Goal: Task Accomplishment & Management: Complete application form

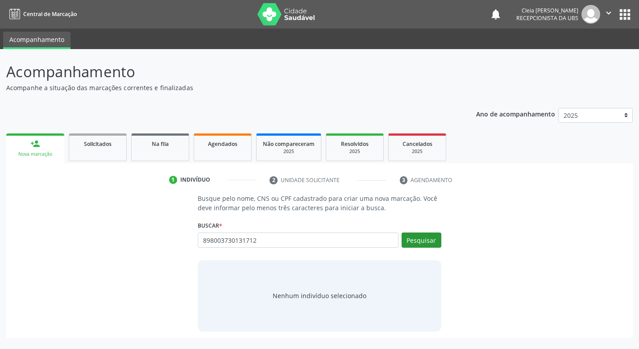
type input "898003730131712"
click at [430, 240] on button "Pesquisar" at bounding box center [421, 239] width 40 height 15
click at [209, 148] on div "Agendados" at bounding box center [222, 143] width 45 height 9
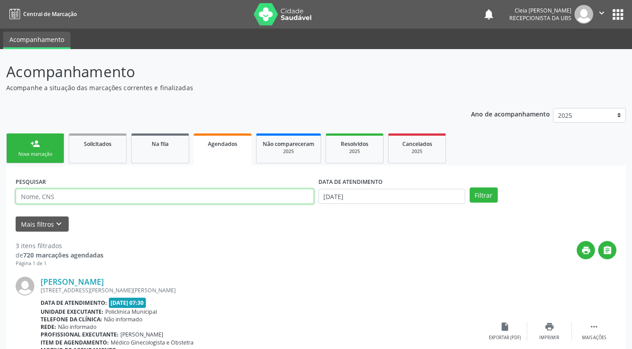
click at [116, 193] on input "text" at bounding box center [165, 196] width 298 height 15
type input "8980036731131712"
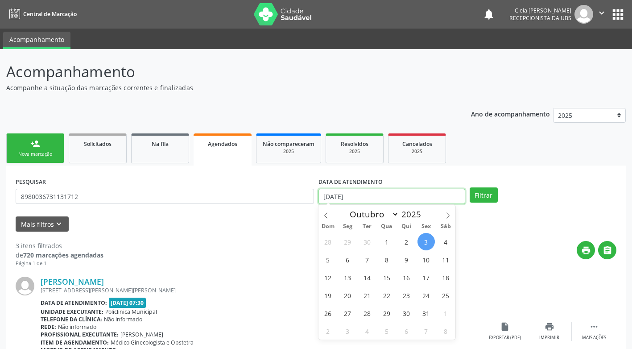
click at [413, 200] on input "[DATE]" at bounding box center [391, 196] width 147 height 15
click at [350, 260] on span "6" at bounding box center [347, 259] width 17 height 17
type input "[DATE]"
click at [349, 260] on span "6" at bounding box center [347, 259] width 17 height 17
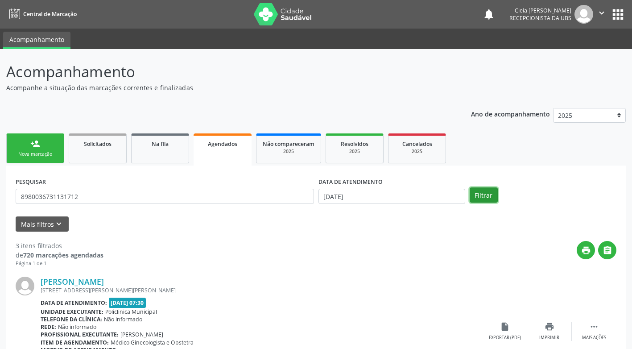
click at [475, 192] on button "Filtrar" at bounding box center [484, 194] width 28 height 15
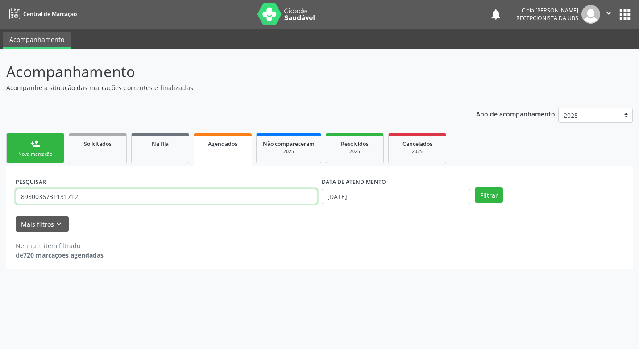
drag, startPoint x: 92, startPoint y: 197, endPoint x: -2, endPoint y: 221, distance: 96.6
click at [0, 221] on html "Central de Marcação notifications [PERSON_NAME] Recepcionista da UBS  Configur…" at bounding box center [319, 174] width 639 height 349
type input "898003730131712"
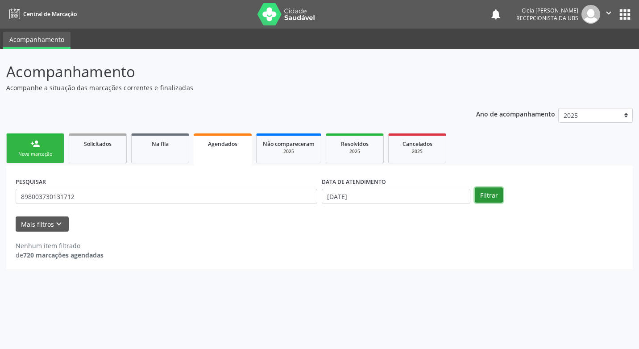
click at [484, 199] on button "Filtrar" at bounding box center [489, 194] width 28 height 15
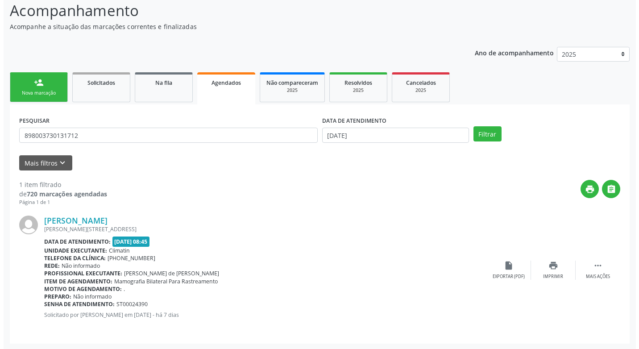
scroll to position [62, 0]
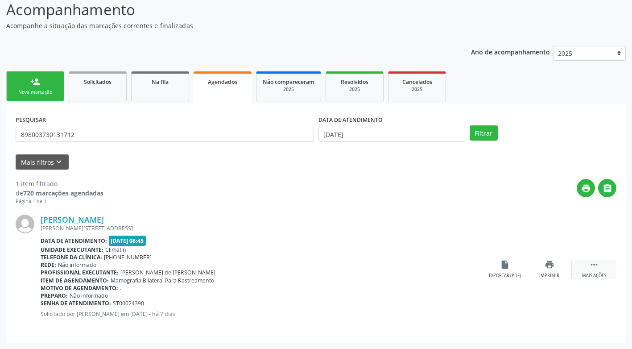
click at [599, 275] on div "Mais ações" at bounding box center [594, 276] width 24 height 6
click at [506, 270] on div "cancel Cancelar" at bounding box center [505, 269] width 45 height 19
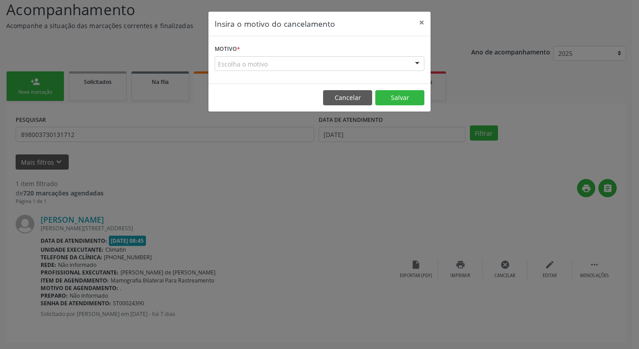
click at [300, 62] on div "Escolha o motivo" at bounding box center [320, 63] width 210 height 15
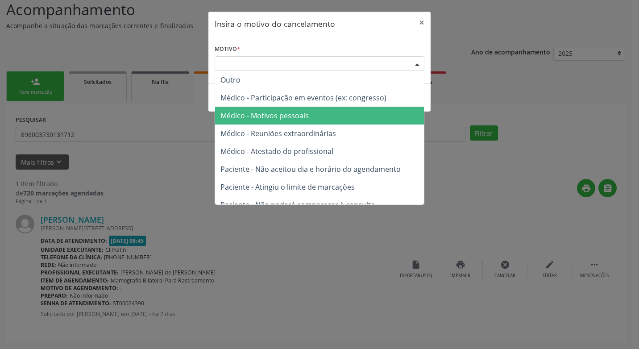
click at [310, 116] on span "Médico - Motivos pessoais" at bounding box center [319, 116] width 209 height 18
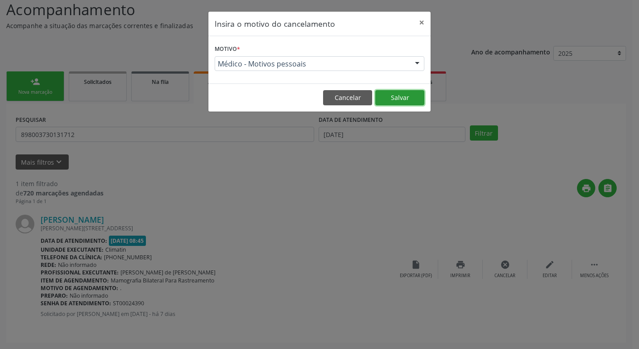
click at [399, 100] on button "Salvar" at bounding box center [399, 97] width 49 height 15
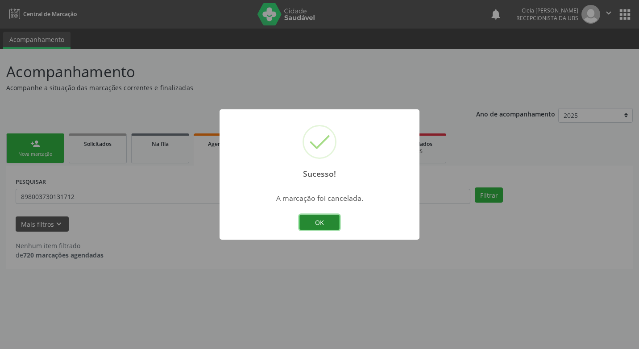
click at [319, 220] on button "OK" at bounding box center [319, 222] width 40 height 15
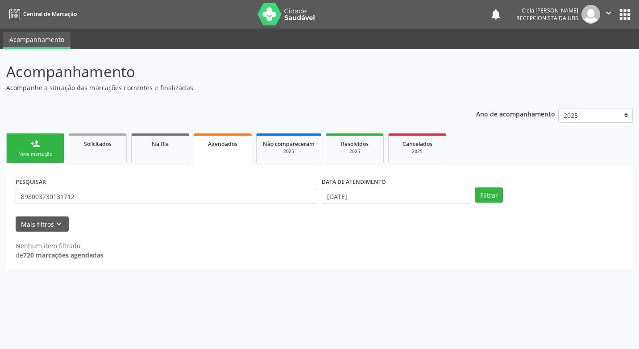
click at [53, 157] on div "Nova marcação" at bounding box center [35, 154] width 45 height 7
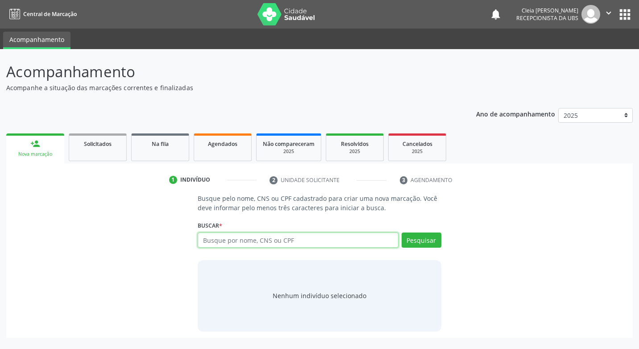
click at [213, 244] on input "text" at bounding box center [298, 239] width 200 height 15
type input "980016003789722"
click at [419, 244] on button "Pesquisar" at bounding box center [421, 239] width 40 height 15
type input "980016003789722"
type input "98016003789722"
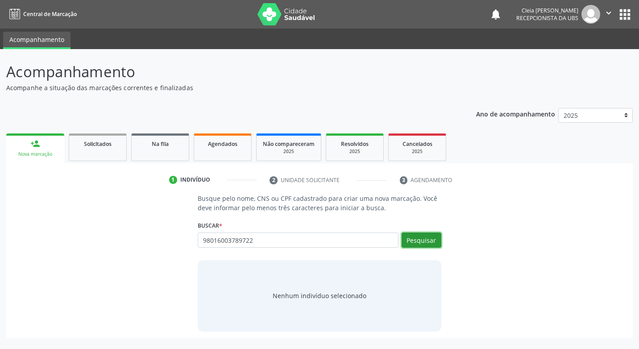
click at [423, 241] on button "Pesquisar" at bounding box center [421, 239] width 40 height 15
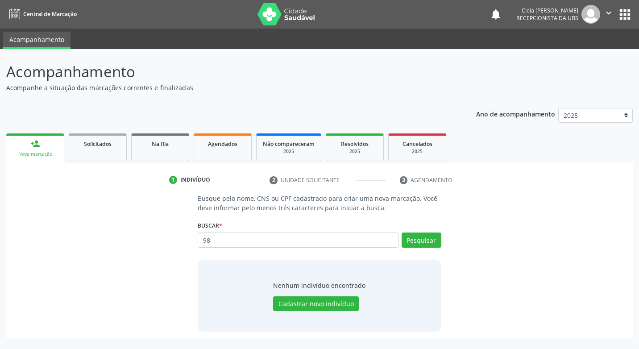
type input "9"
type input "53370317400"
click at [425, 243] on button "Pesquisar" at bounding box center [421, 239] width 40 height 15
type input "53370317400"
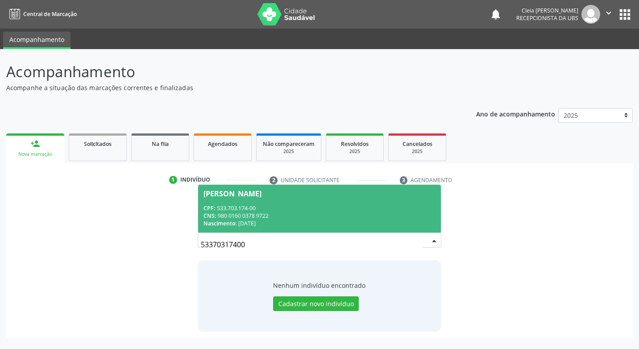
click at [374, 214] on div "CNS: 980 0160 0378 9722" at bounding box center [318, 216] width 231 height 8
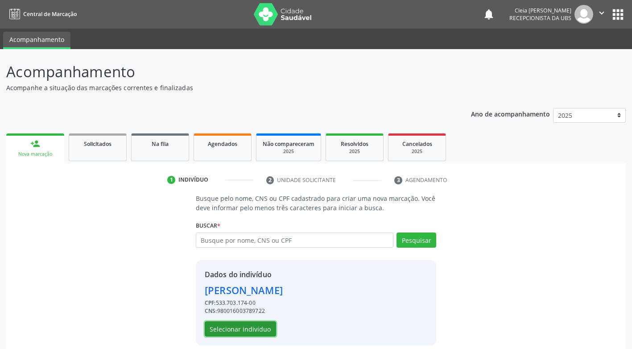
click at [258, 329] on button "Selecionar indivíduo" at bounding box center [240, 328] width 71 height 15
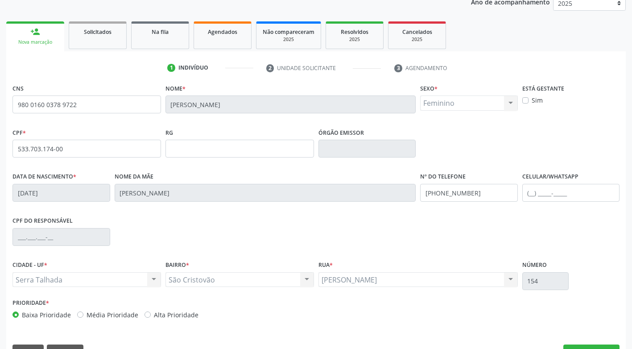
scroll to position [135, 0]
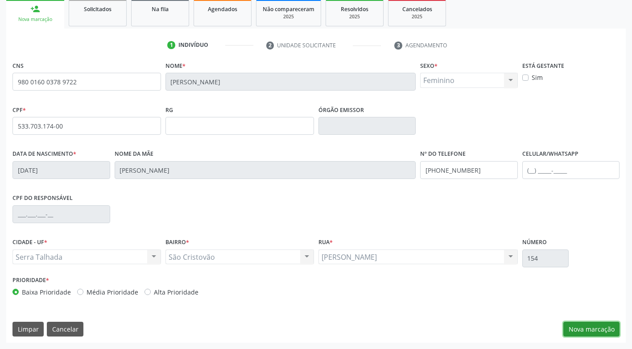
click at [603, 329] on button "Nova marcação" at bounding box center [591, 329] width 56 height 15
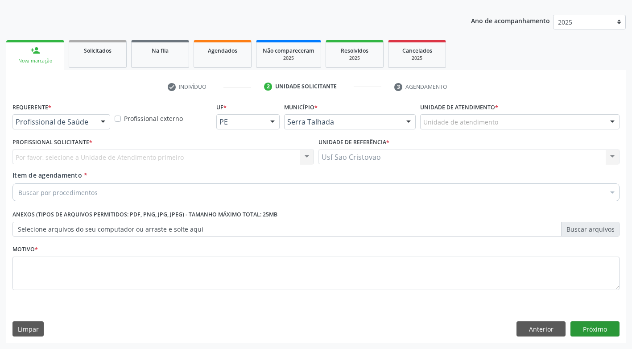
scroll to position [93, 0]
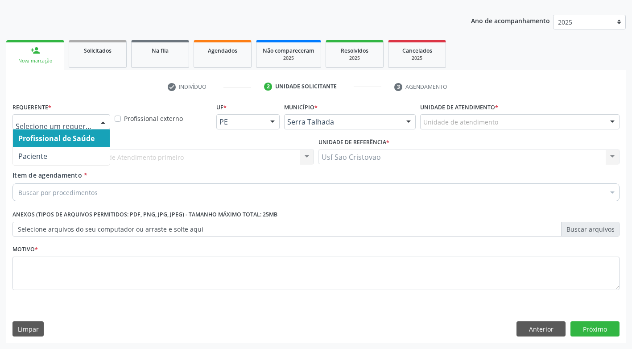
click at [107, 118] on div at bounding box center [102, 122] width 13 height 15
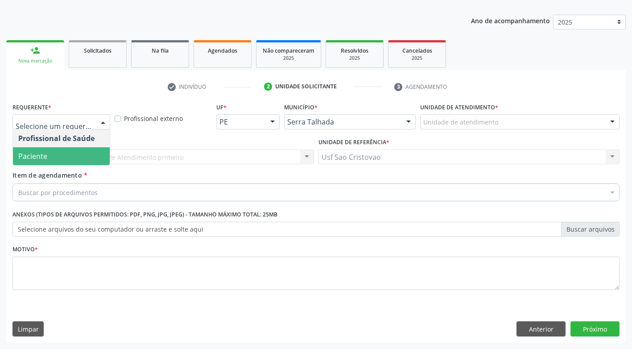
click at [92, 156] on span "Paciente" at bounding box center [61, 156] width 97 height 18
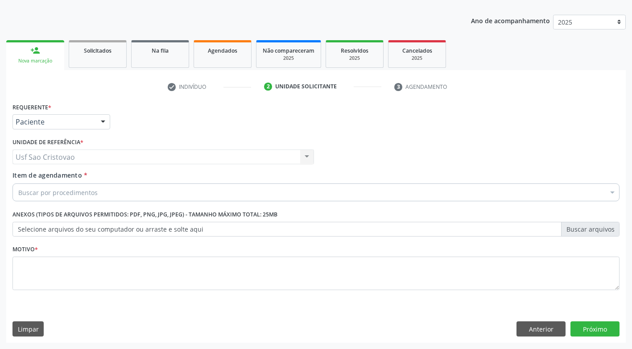
click at [103, 194] on div "Buscar por procedimentos" at bounding box center [315, 192] width 607 height 18
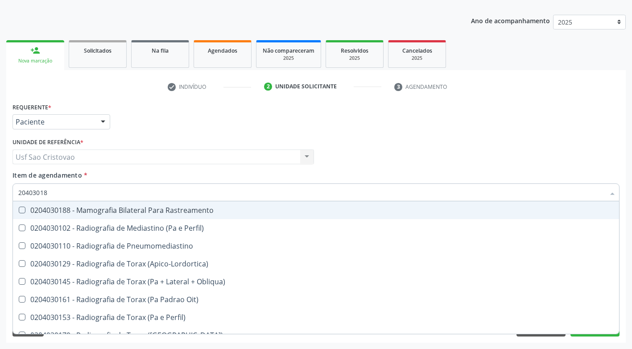
type input "204030188"
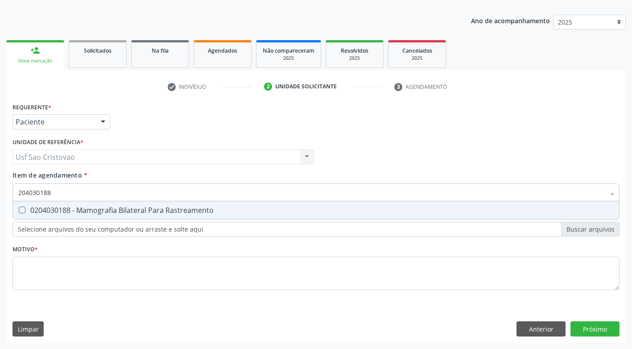
click at [23, 210] on Rastreamento at bounding box center [22, 210] width 7 height 7
click at [19, 210] on Rastreamento "checkbox" at bounding box center [16, 210] width 6 height 6
checkbox Rastreamento "true"
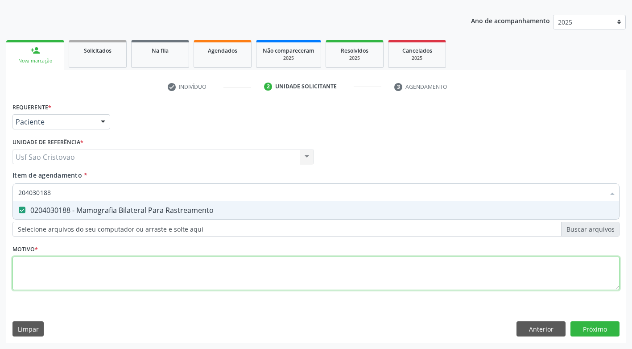
click at [59, 271] on div "Requerente * Paciente Profissional de Saúde Paciente Nenhum resultado encontrad…" at bounding box center [315, 201] width 607 height 202
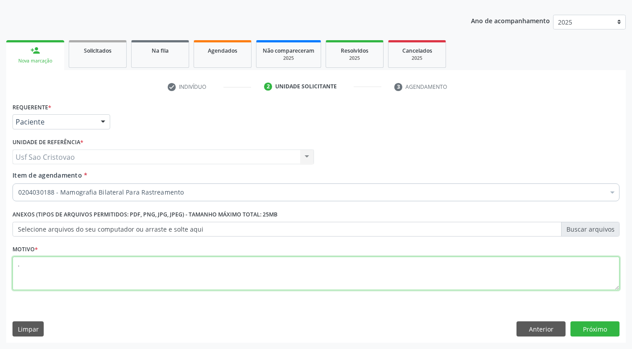
type textarea "."
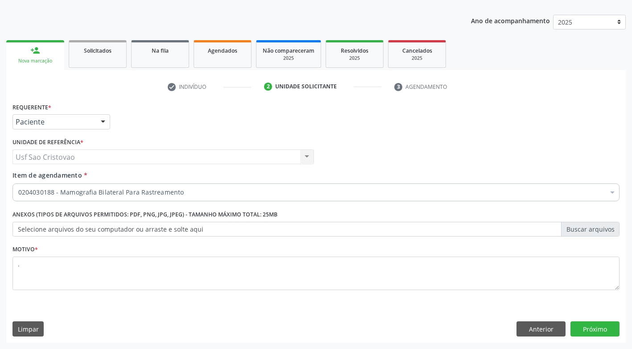
click at [460, 323] on div "Limpar Anterior Próximo" at bounding box center [315, 328] width 607 height 15
click at [606, 326] on button "Próximo" at bounding box center [594, 328] width 49 height 15
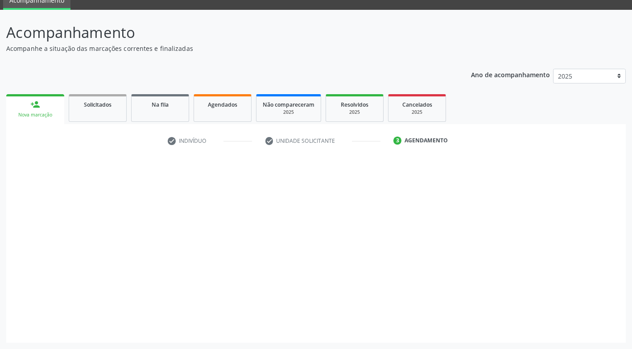
scroll to position [39, 0]
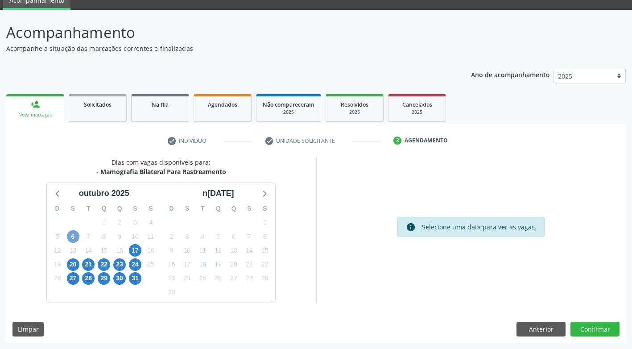
click at [78, 236] on span "6" at bounding box center [73, 236] width 12 height 12
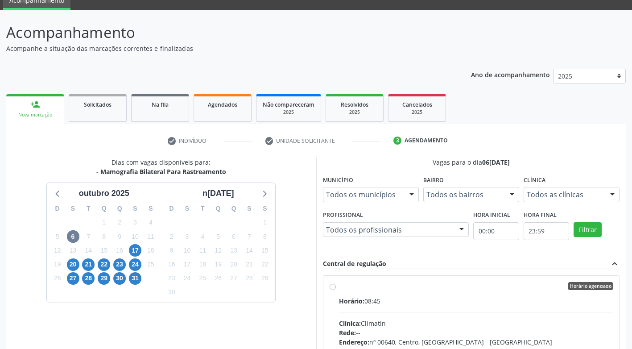
click at [332, 282] on div "Horário agendado Horário: 08:45 Clínica: Climatin Rede: -- Endereço: nº 00640, …" at bounding box center [472, 350] width 284 height 137
radio input "true"
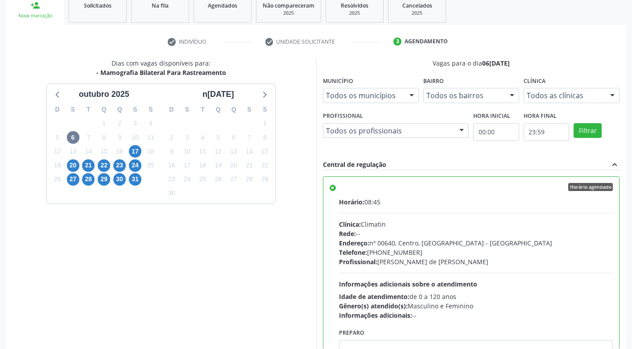
scroll to position [184, 0]
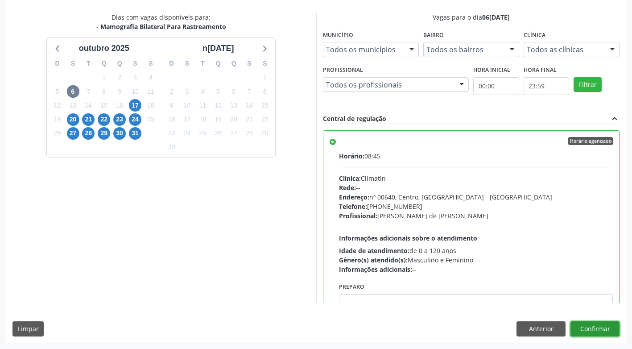
click at [609, 331] on button "Confirmar" at bounding box center [594, 328] width 49 height 15
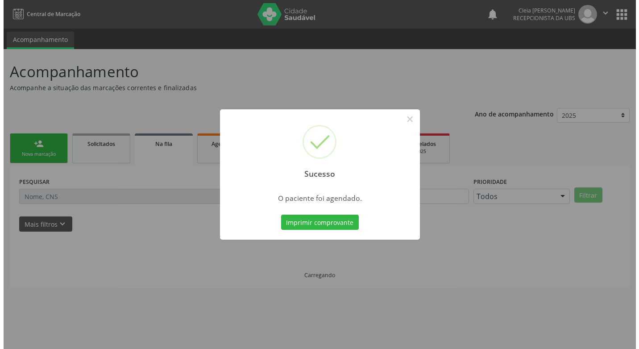
scroll to position [0, 0]
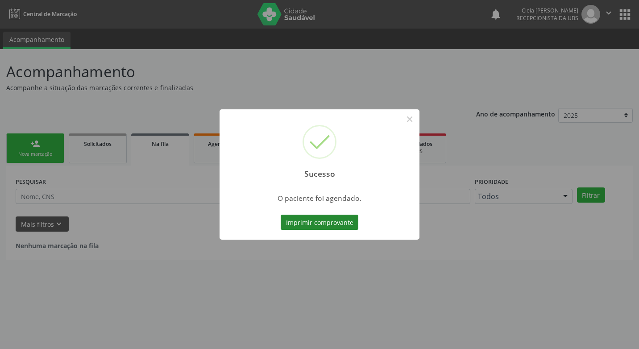
click at [344, 222] on button "Imprimir comprovante" at bounding box center [320, 222] width 78 height 15
